Goal: Task Accomplishment & Management: Manage account settings

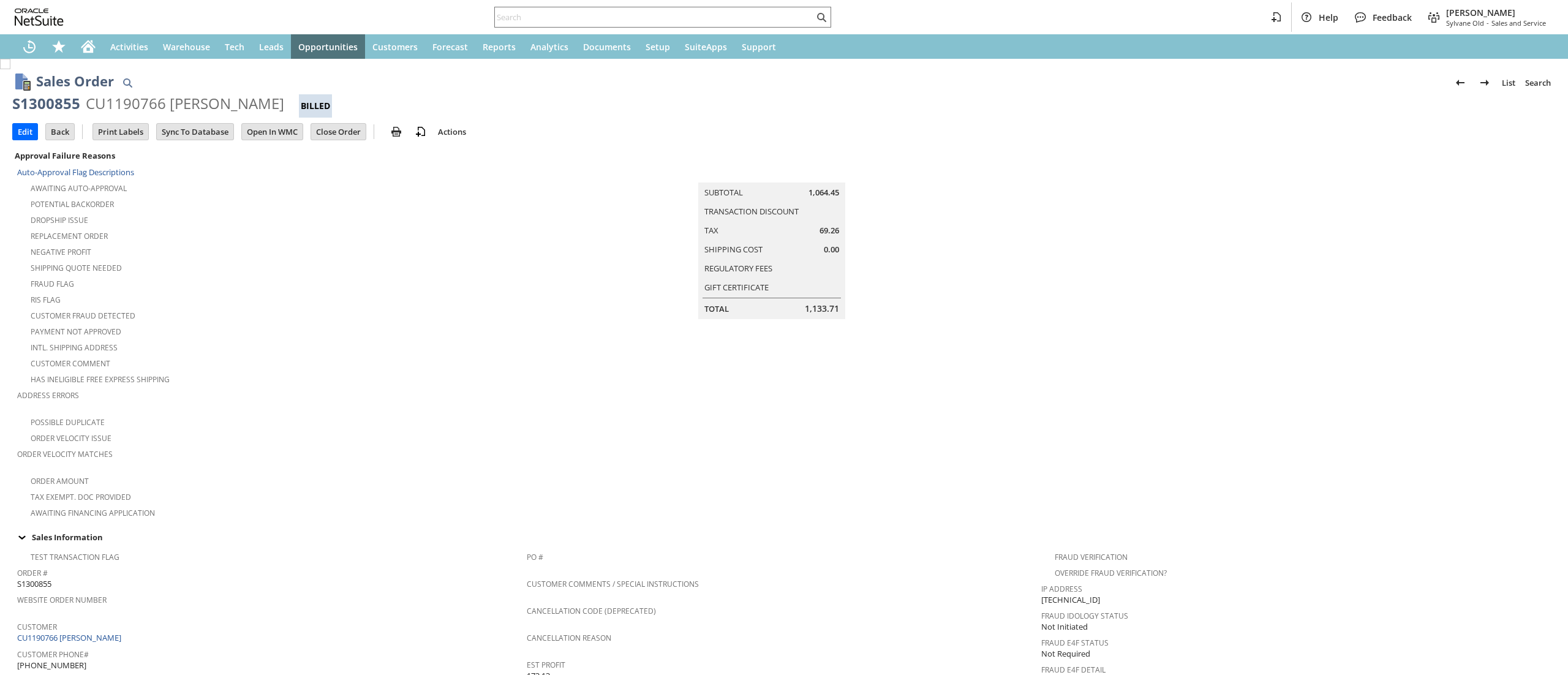
scroll to position [679, 0]
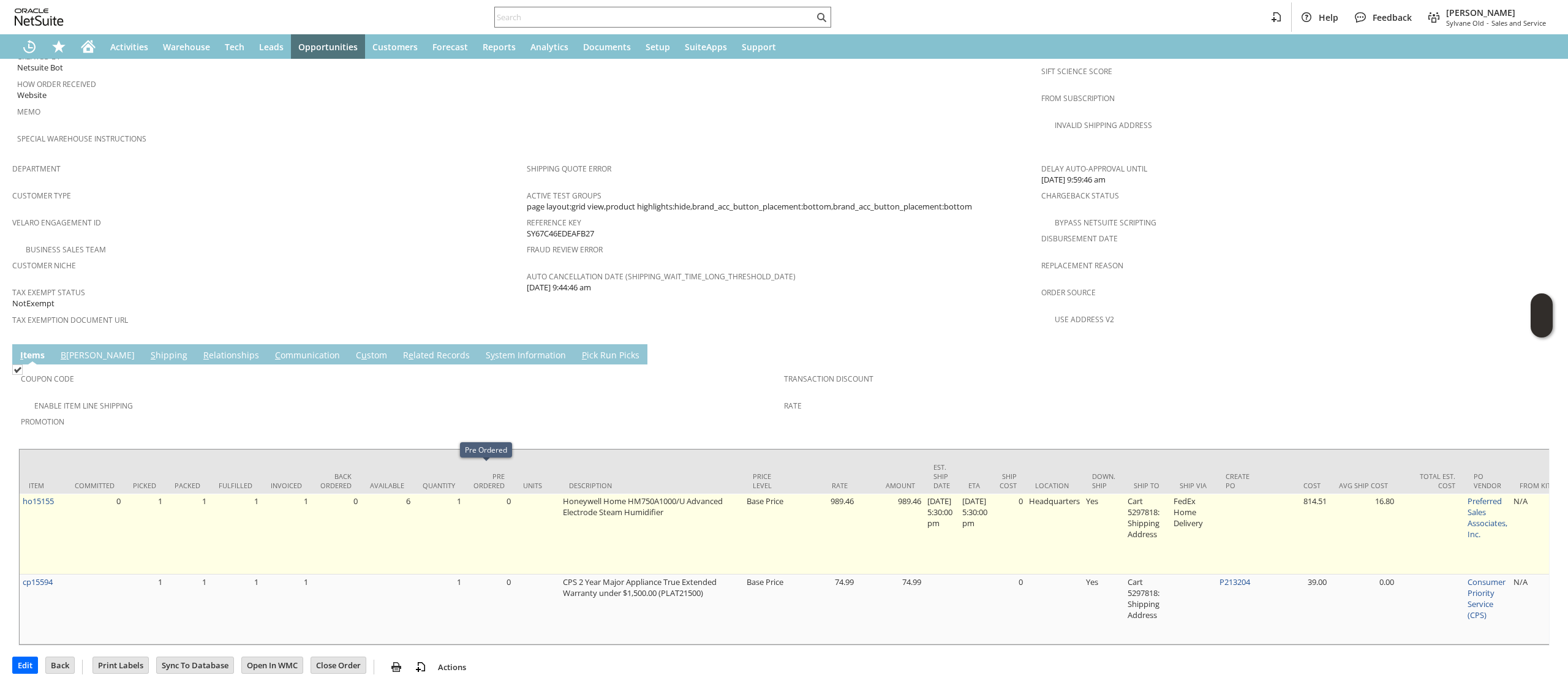
click at [464, 494] on td "0" at bounding box center [489, 534] width 49 height 81
click at [45, 496] on link "ho15155" at bounding box center [38, 501] width 31 height 11
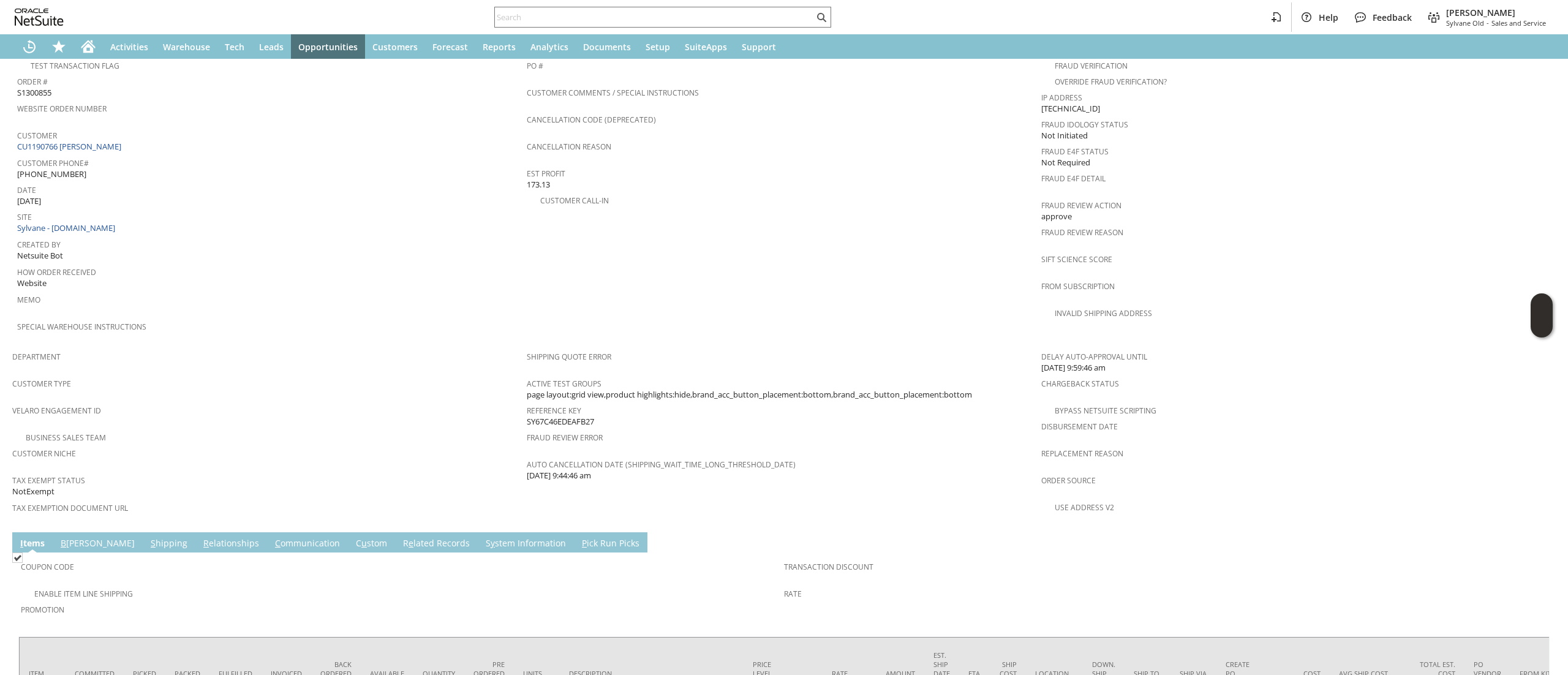
scroll to position [612, 0]
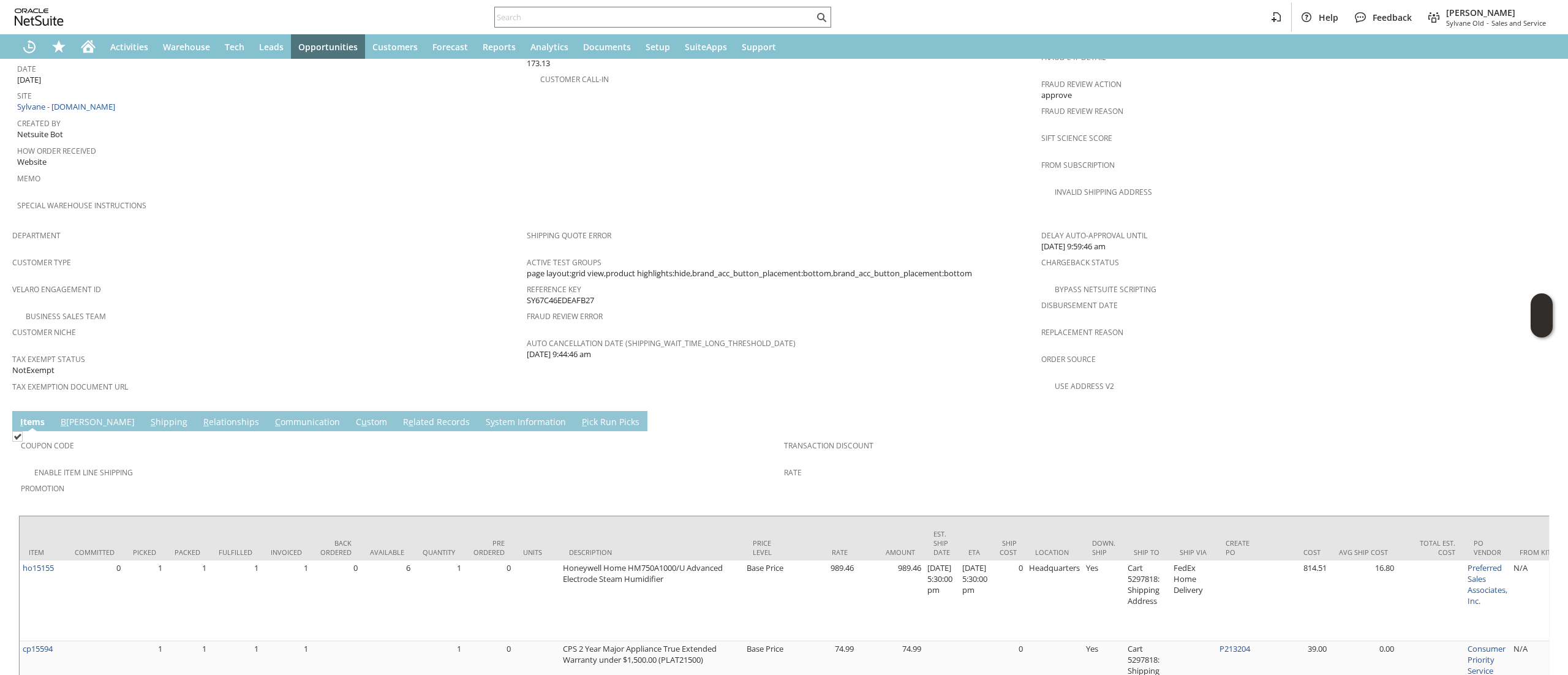
click at [58, 437] on span "Coupon Code" at bounding box center [400, 444] width 757 height 14
click at [148, 416] on link "S hipping" at bounding box center [169, 422] width 43 height 13
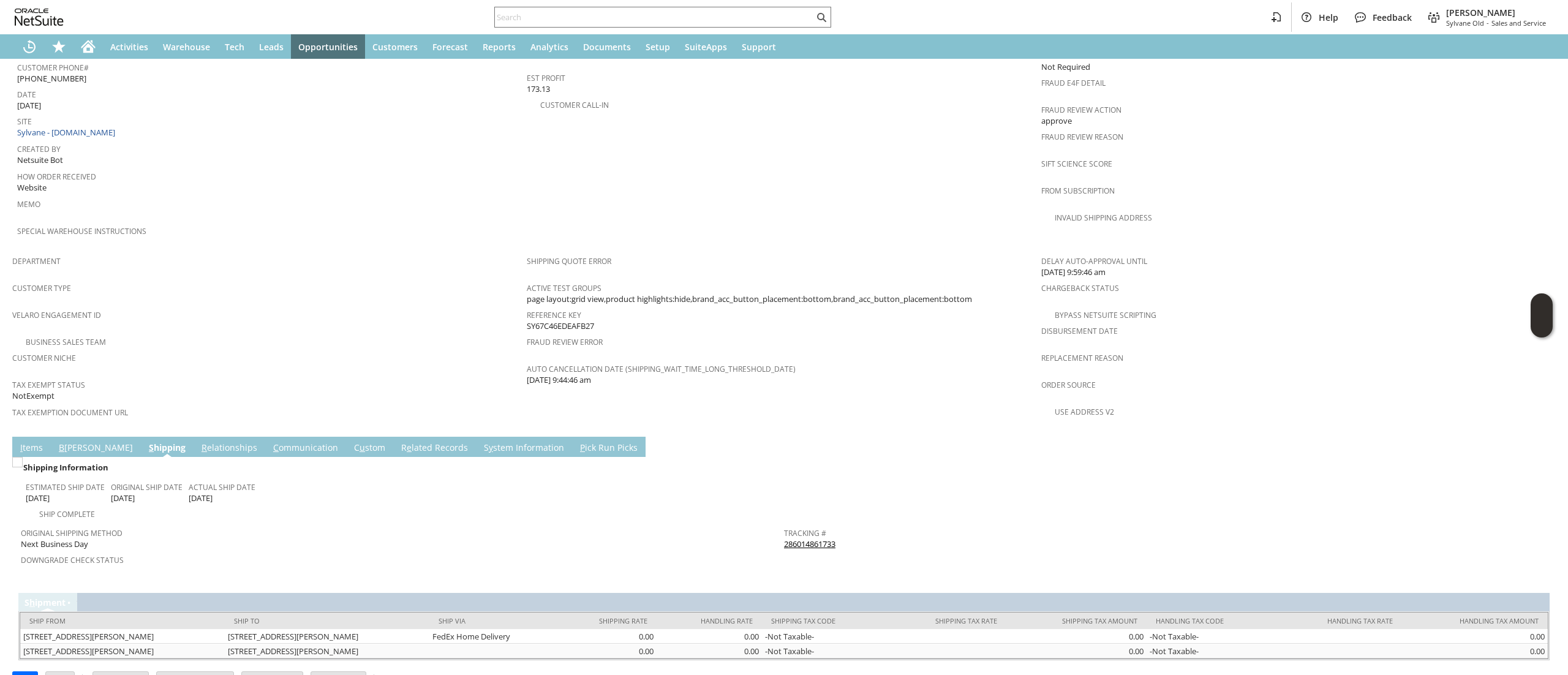
click at [270, 441] on link "C ommunication" at bounding box center [306, 448] width 71 height 13
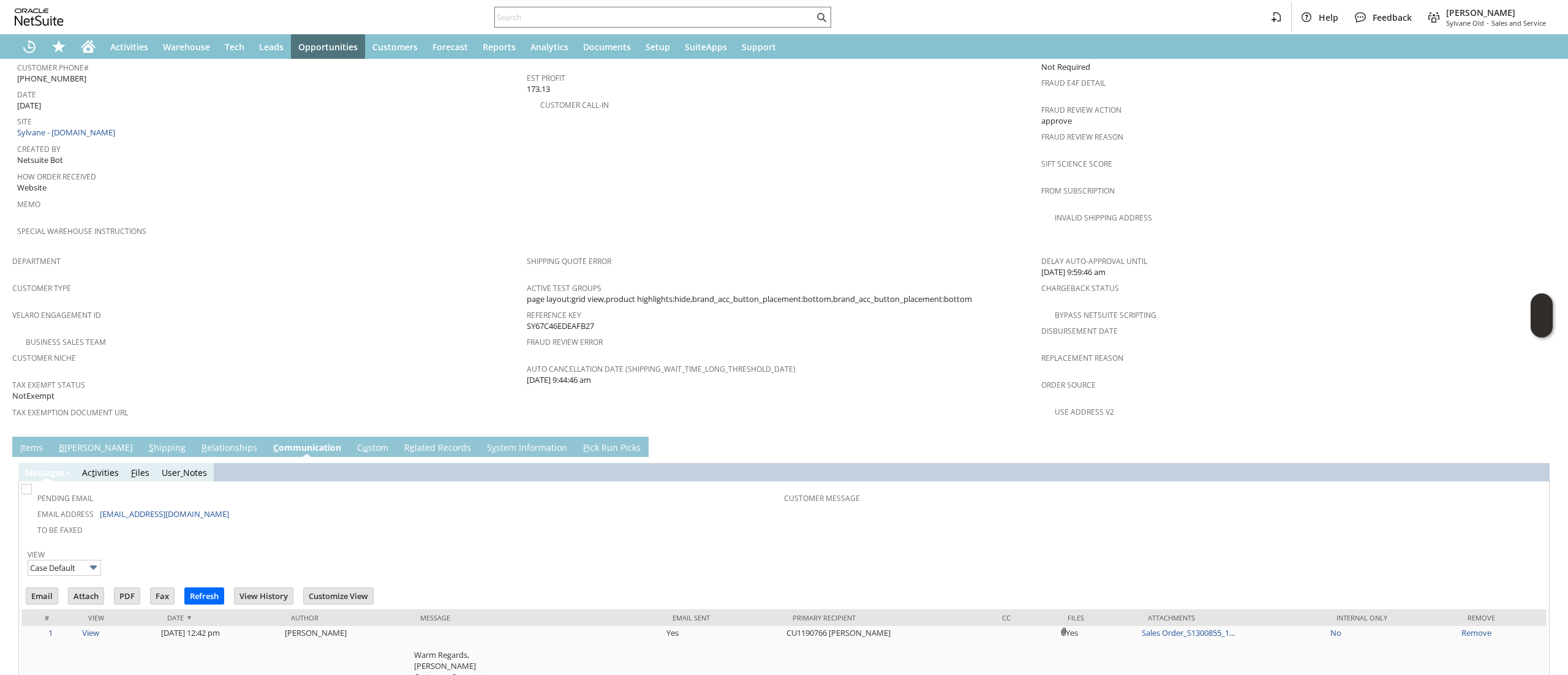
scroll to position [0, 0]
click at [640, 15] on input "text" at bounding box center [655, 16] width 319 height 15
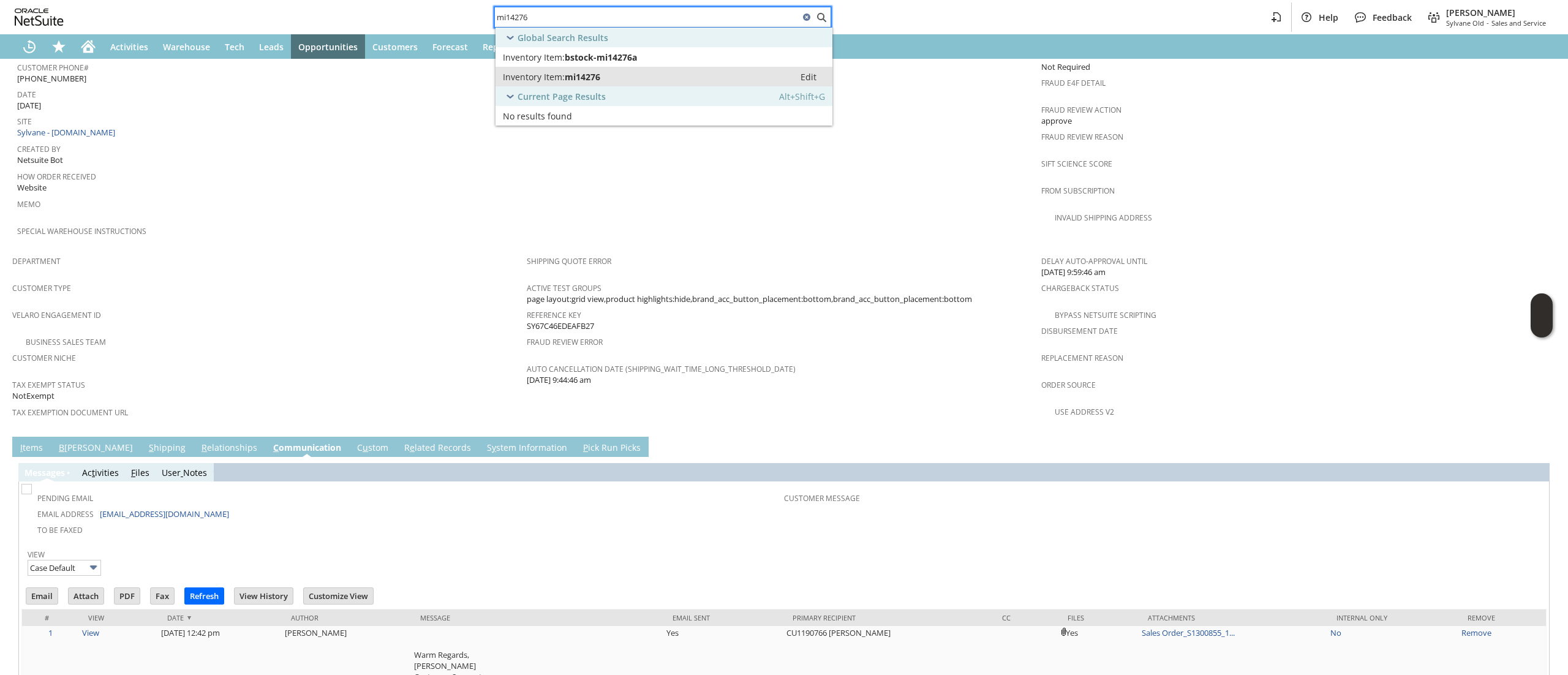
type input "mi14276"
drag, startPoint x: 699, startPoint y: 73, endPoint x: 667, endPoint y: 104, distance: 44.6
click at [697, 73] on div "Inventory Item: mi14276" at bounding box center [645, 77] width 284 height 11
